Goal: Transaction & Acquisition: Download file/media

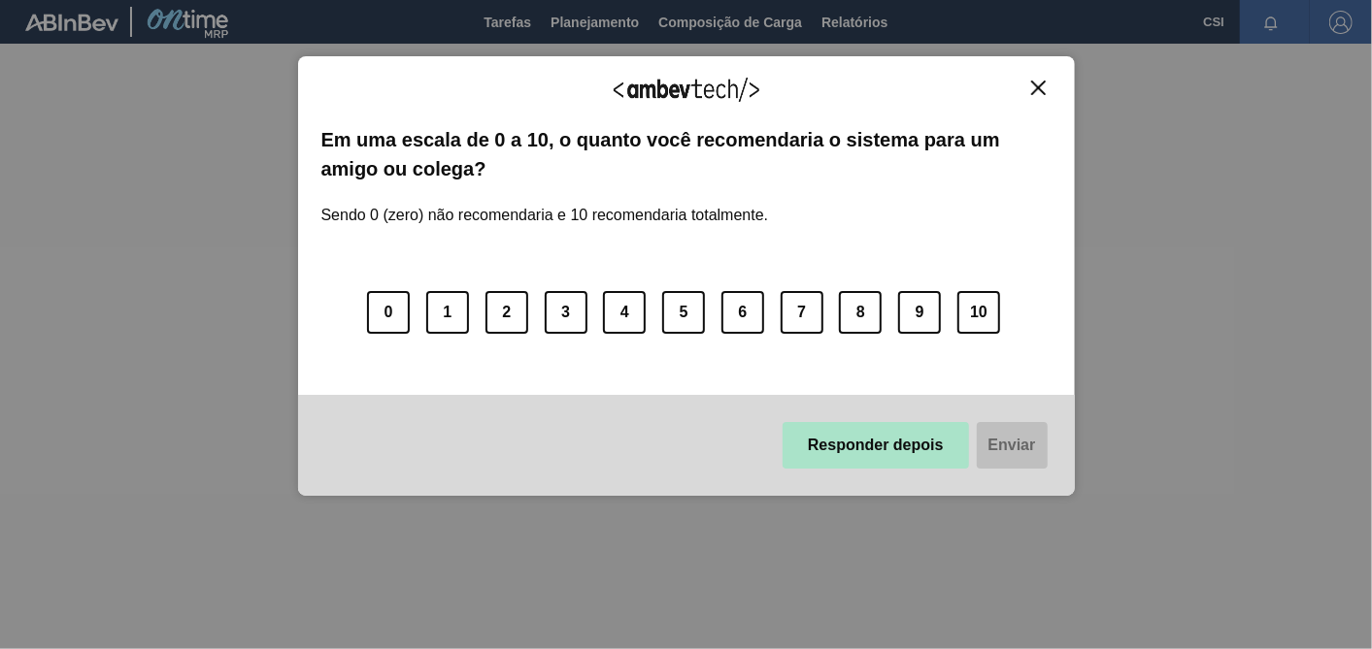
click at [875, 446] on button "Responder depois" at bounding box center [875, 445] width 186 height 47
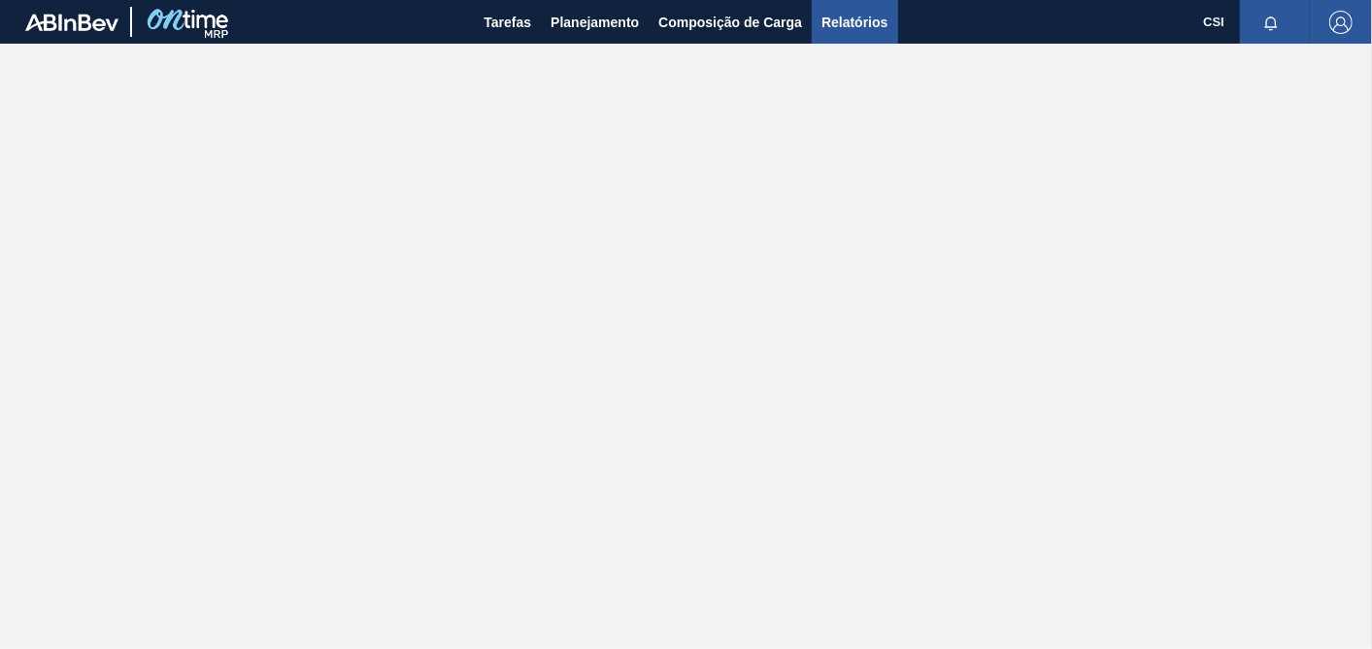
click at [857, 19] on span "Relatórios" at bounding box center [854, 22] width 66 height 23
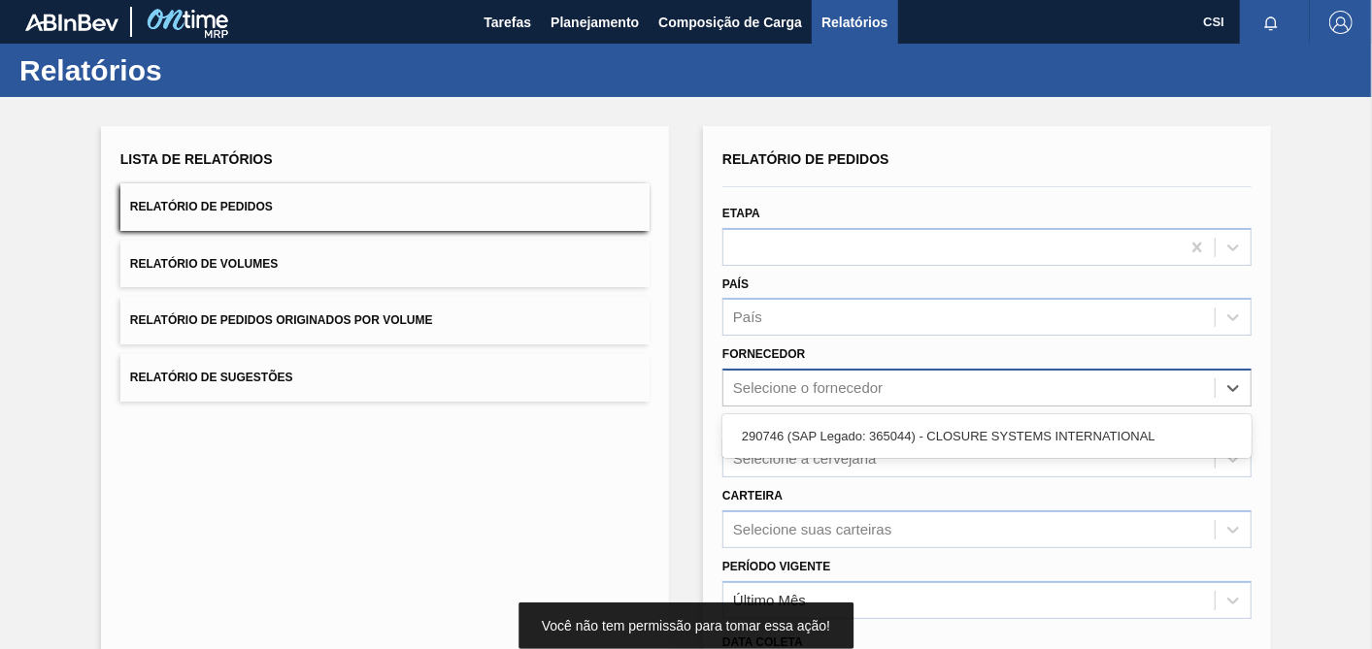
click at [851, 393] on div "Selecione o fornecedor" at bounding box center [807, 389] width 149 height 17
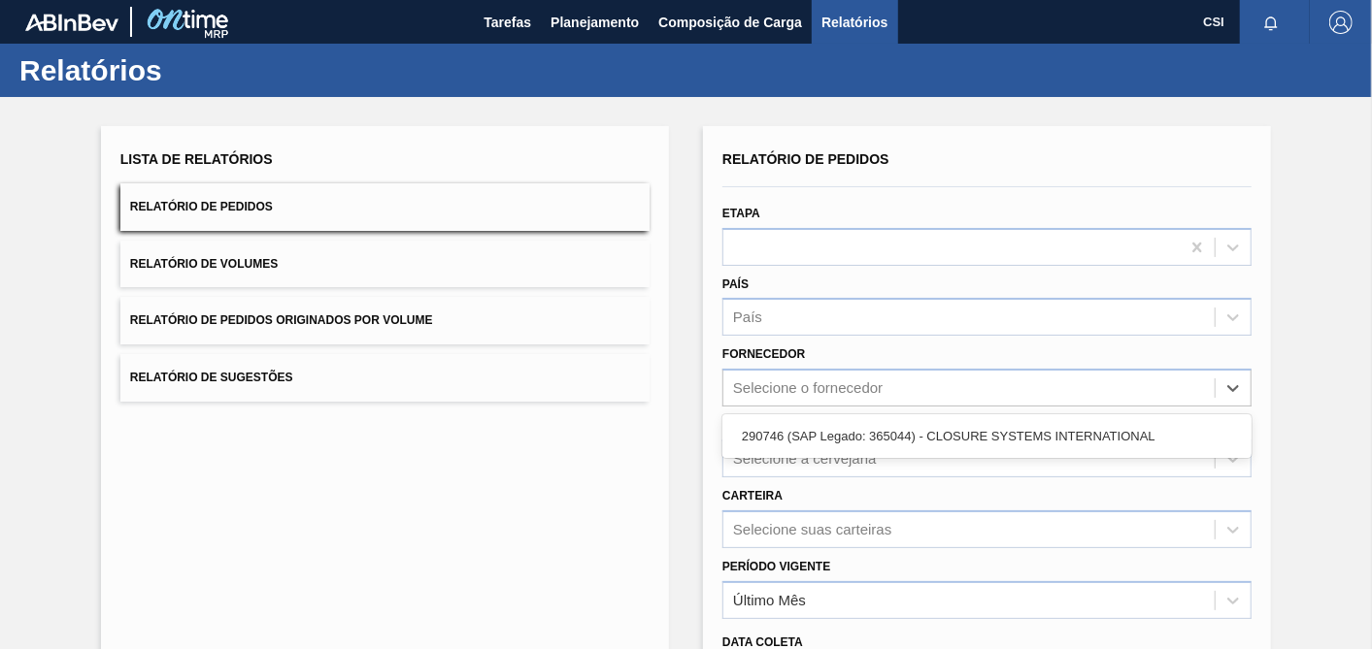
click at [862, 433] on div "290746 (SAP Legado: 365044) - CLOSURE SYSTEMS INTERNATIONAL" at bounding box center [986, 436] width 529 height 36
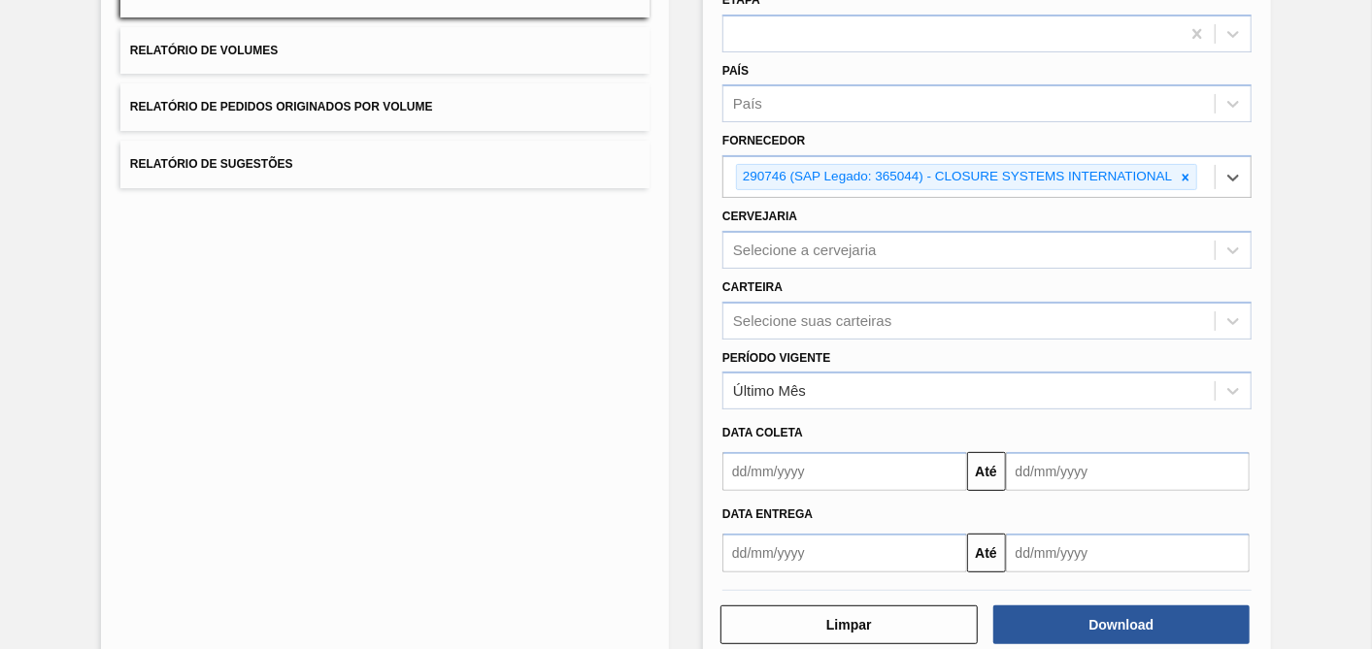
scroll to position [215, 0]
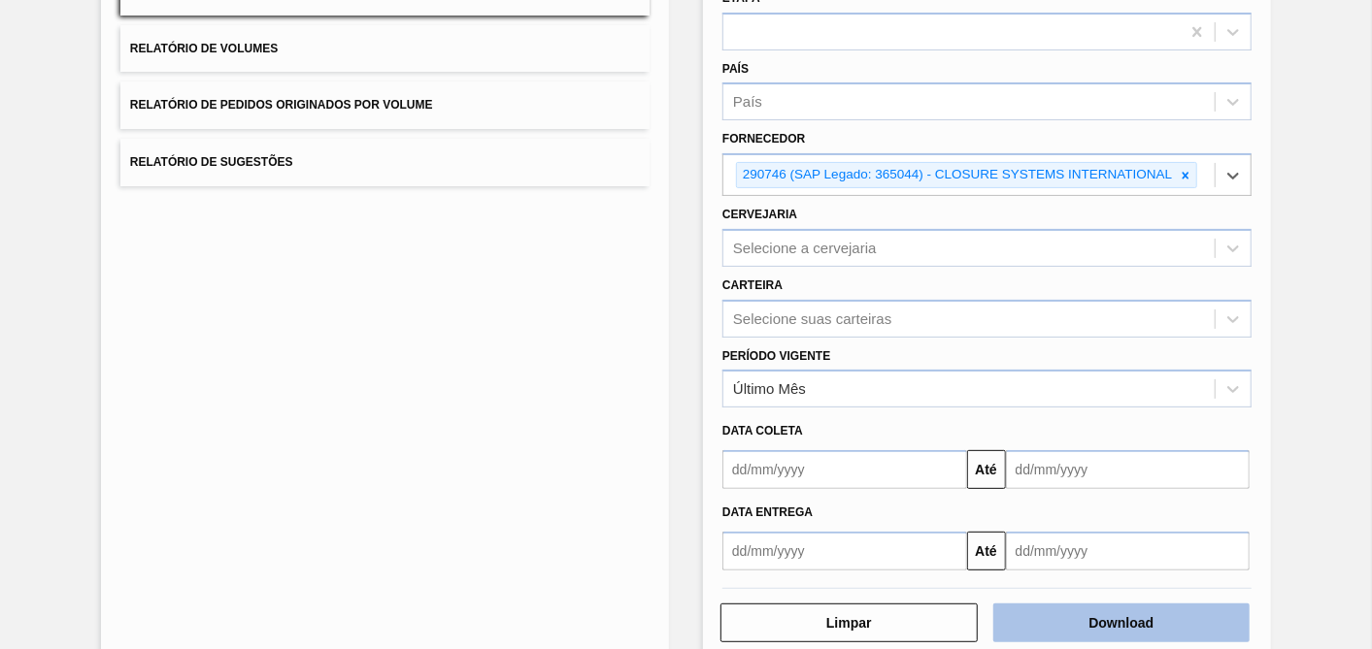
click at [1143, 612] on button "Download" at bounding box center [1121, 623] width 257 height 39
